Goal: Information Seeking & Learning: Learn about a topic

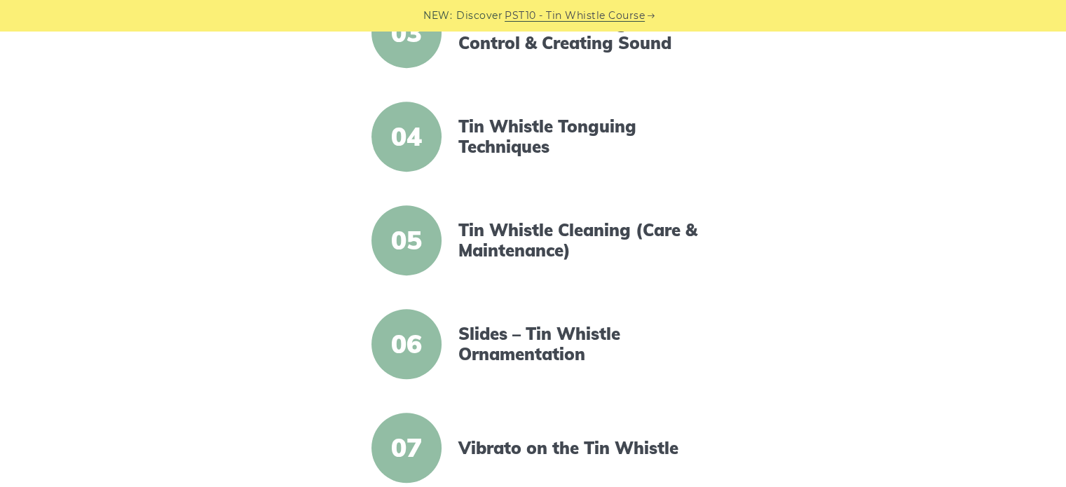
scroll to position [617, 0]
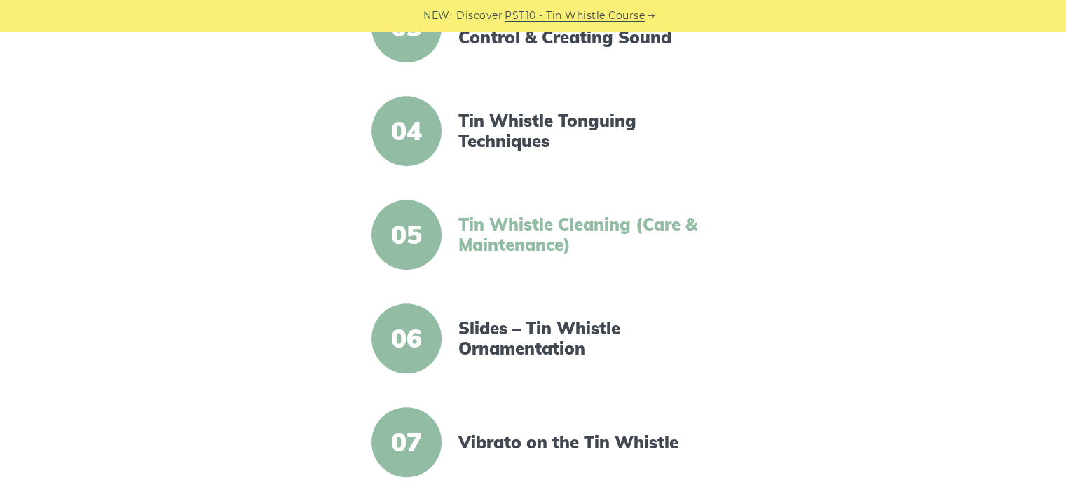
click at [511, 235] on link "Tin Whistle Cleaning (Care & Maintenance)" at bounding box center [579, 235] width 241 height 41
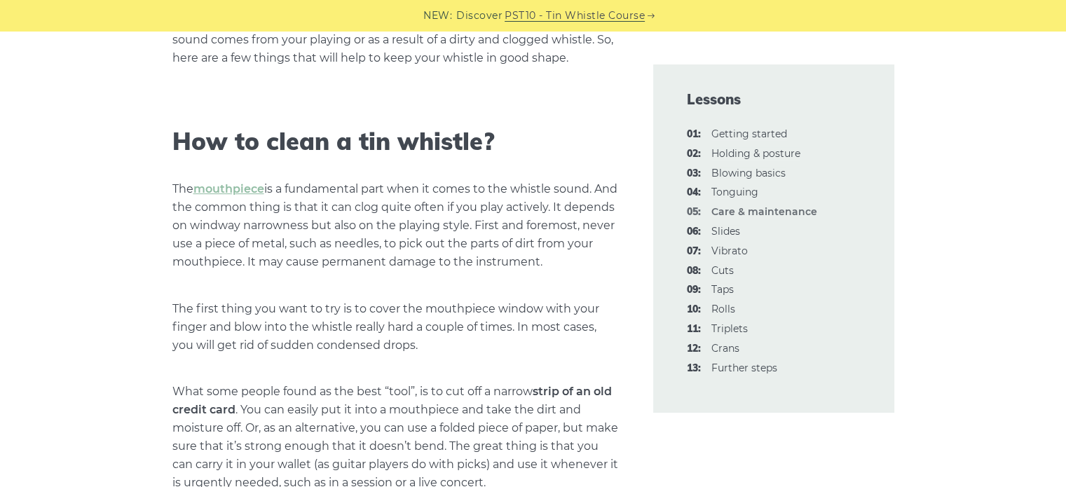
scroll to position [449, 0]
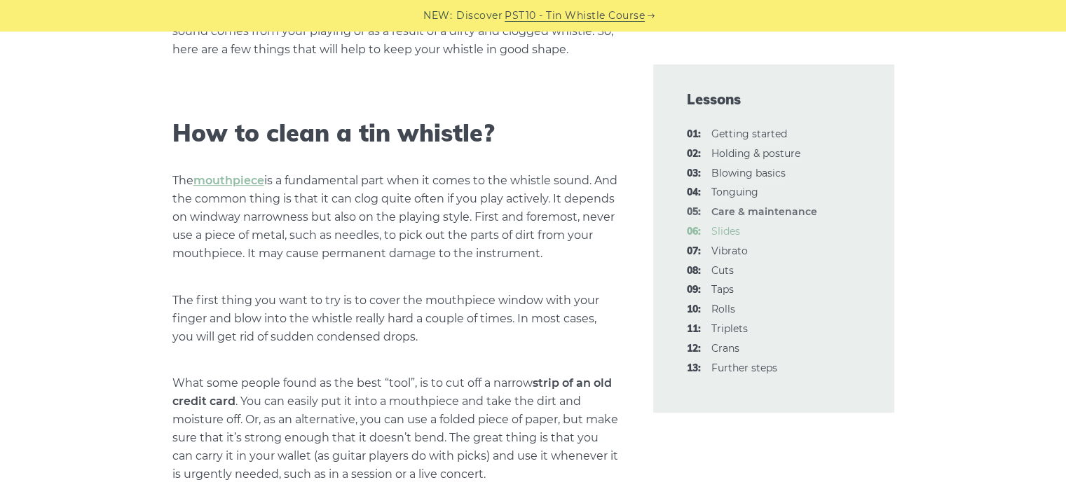
click at [730, 229] on link "06: Slides" at bounding box center [726, 231] width 29 height 13
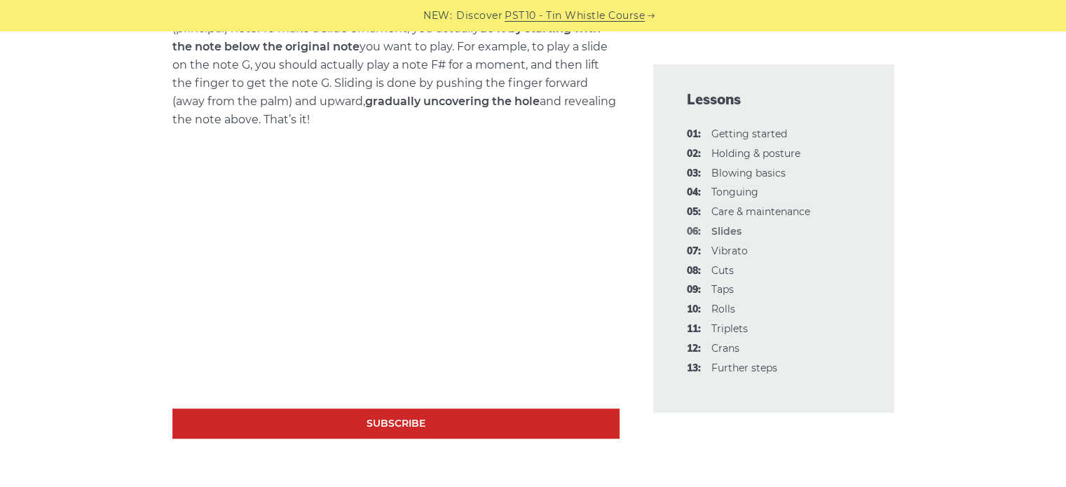
scroll to position [645, 0]
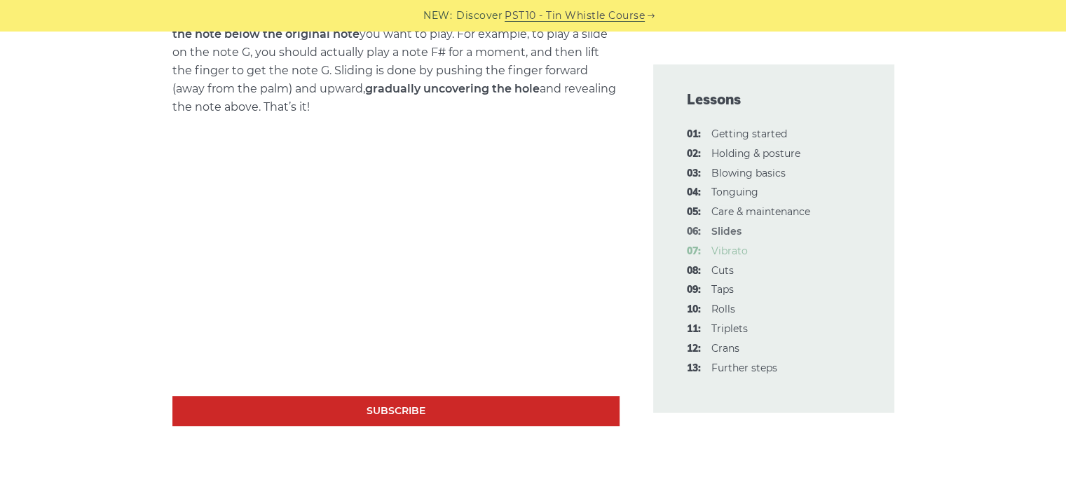
click at [740, 252] on link "07: Vibrato" at bounding box center [730, 251] width 36 height 13
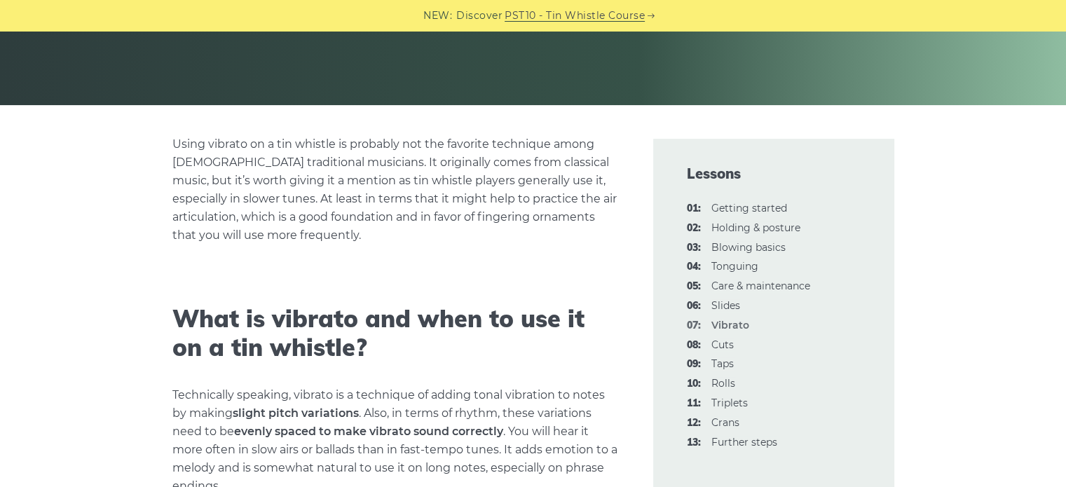
scroll to position [308, 0]
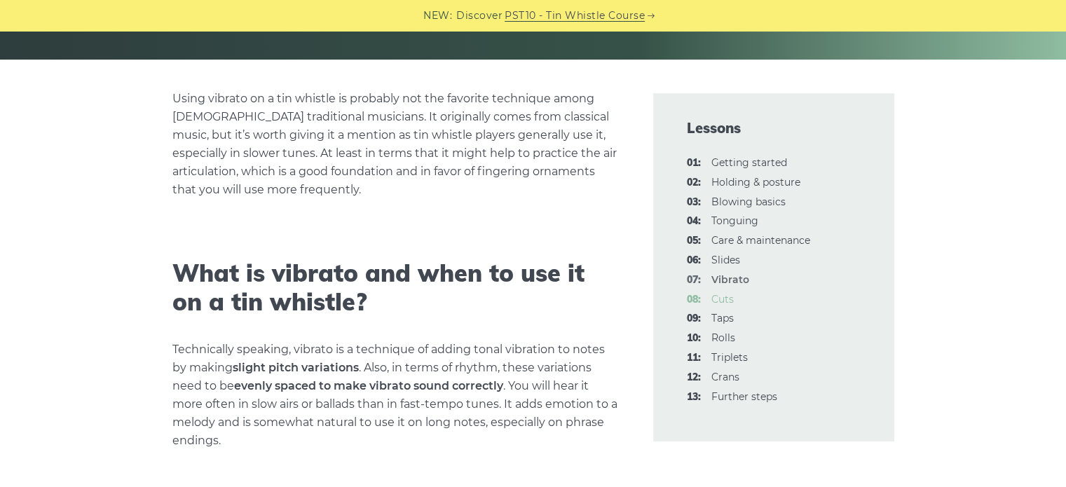
click at [715, 302] on link "08: Cuts" at bounding box center [723, 299] width 22 height 13
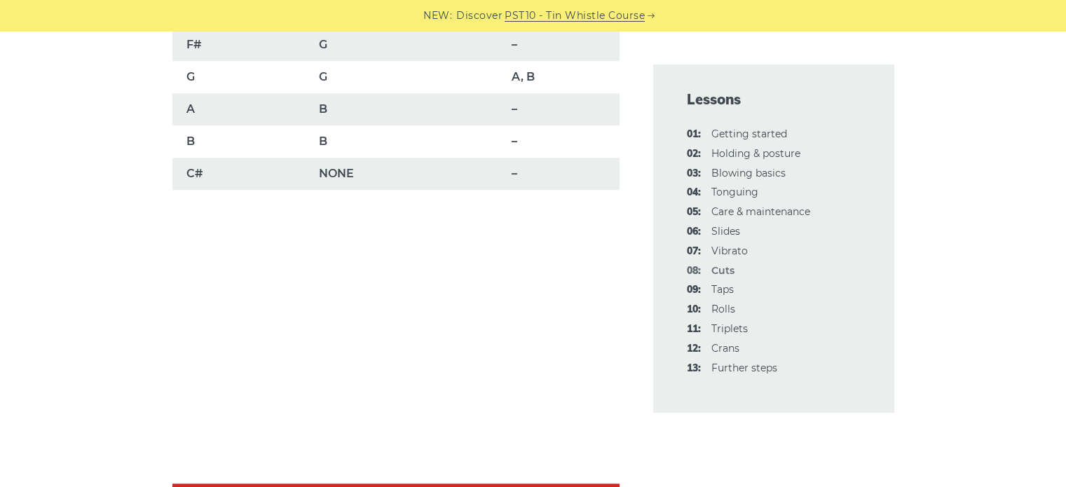
scroll to position [1318, 0]
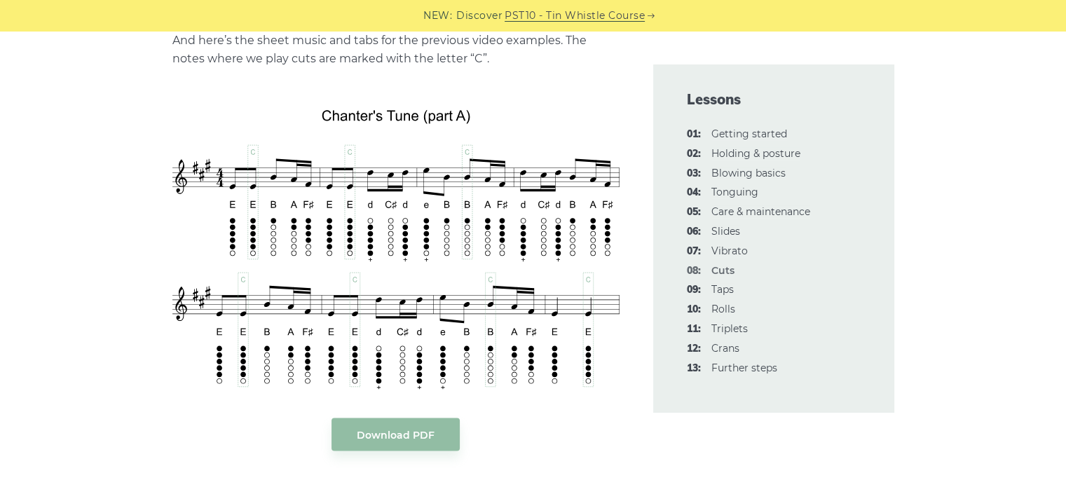
scroll to position [2664, 0]
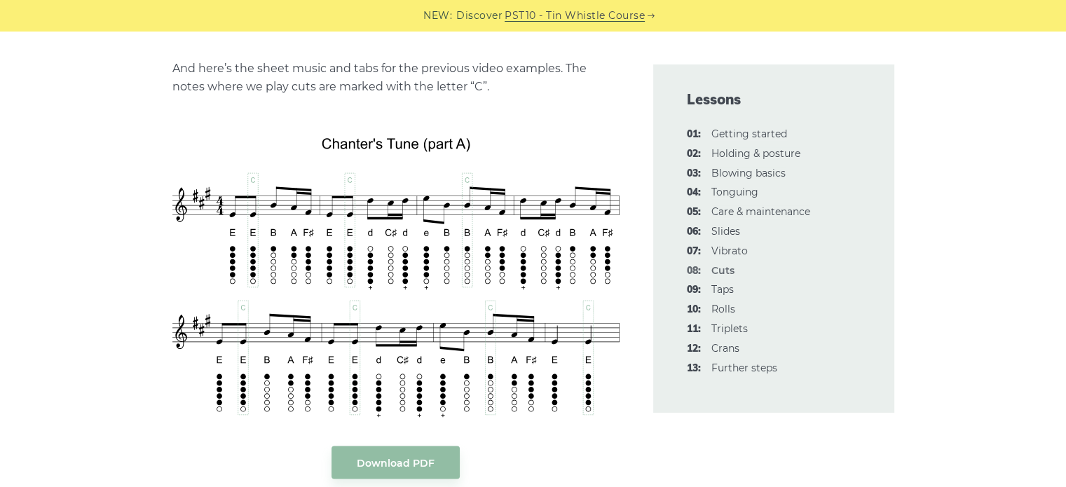
click at [116, 277] on div "In this lesson, we will cover one of the widely used note decorations for the I…" at bounding box center [533, 376] width 858 height 5276
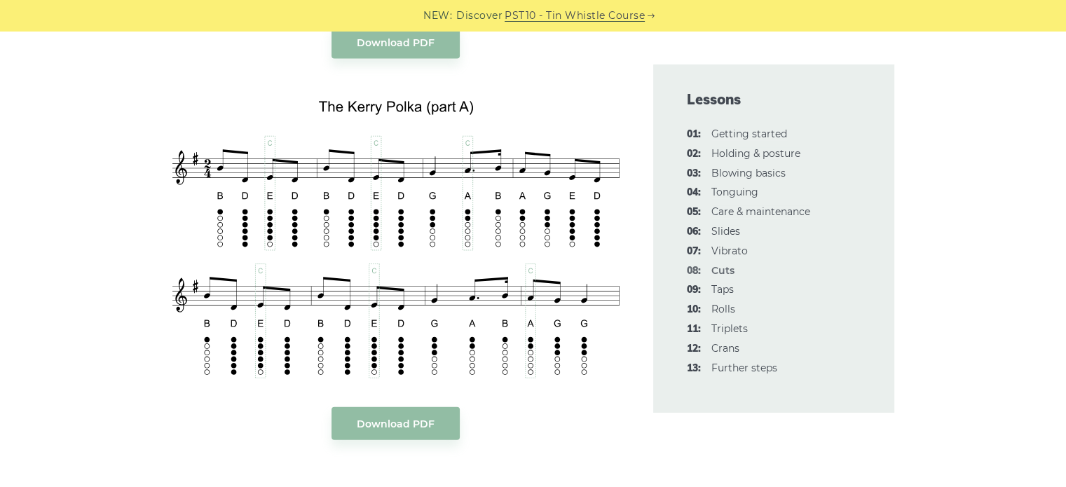
scroll to position [3113, 0]
